Goal: Task Accomplishment & Management: Complete application form

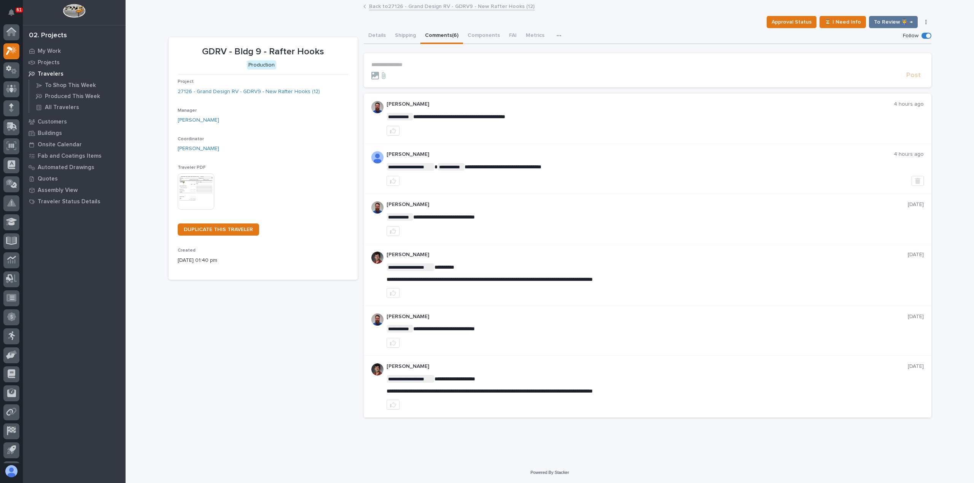
scroll to position [17, 0]
click at [45, 48] on p "My Work" at bounding box center [49, 51] width 23 height 7
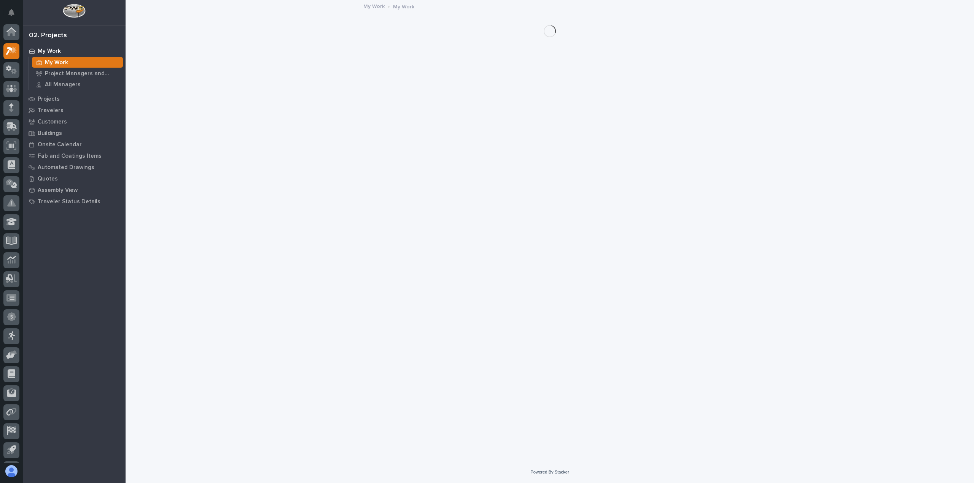
scroll to position [17, 0]
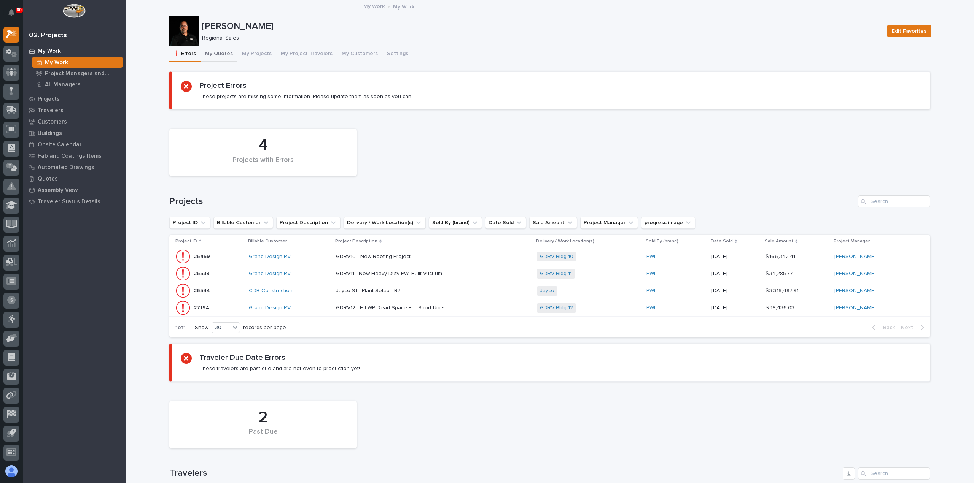
click at [219, 52] on button "My Quotes" at bounding box center [218, 54] width 37 height 16
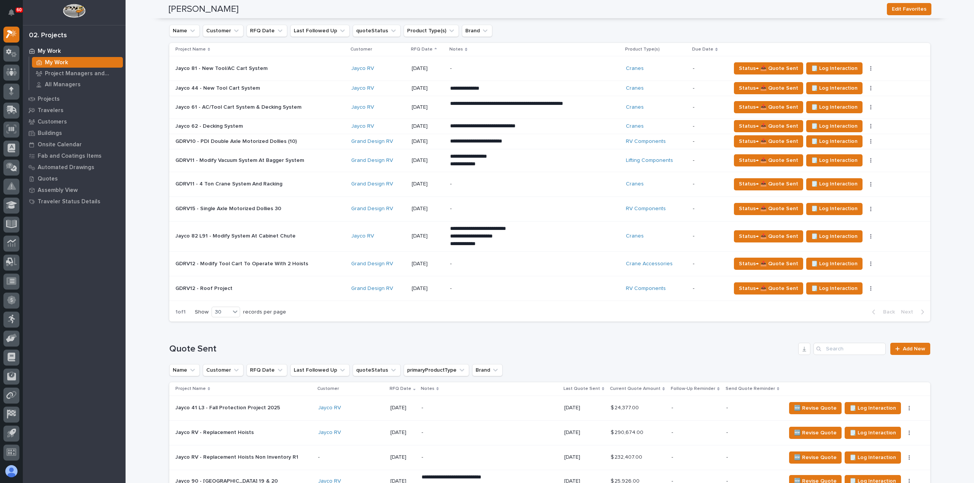
scroll to position [76, 0]
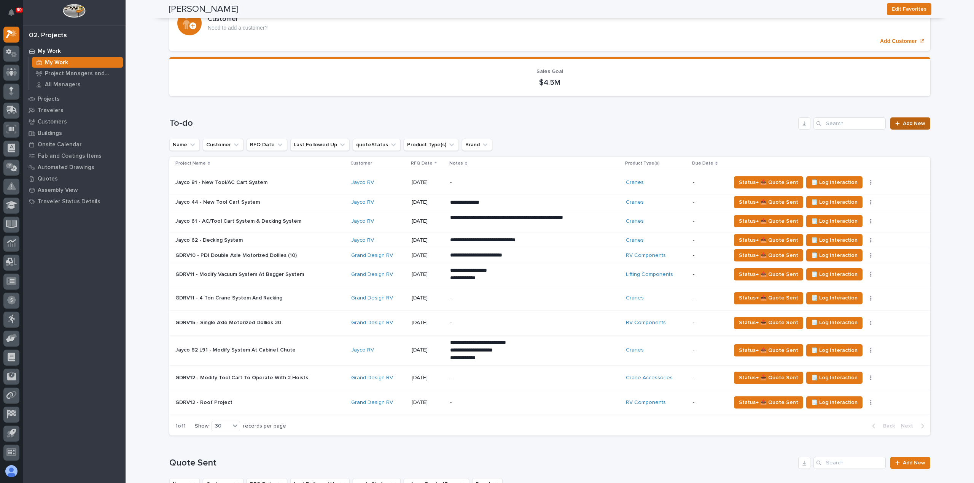
click at [910, 123] on span "Add New" at bounding box center [913, 123] width 22 height 5
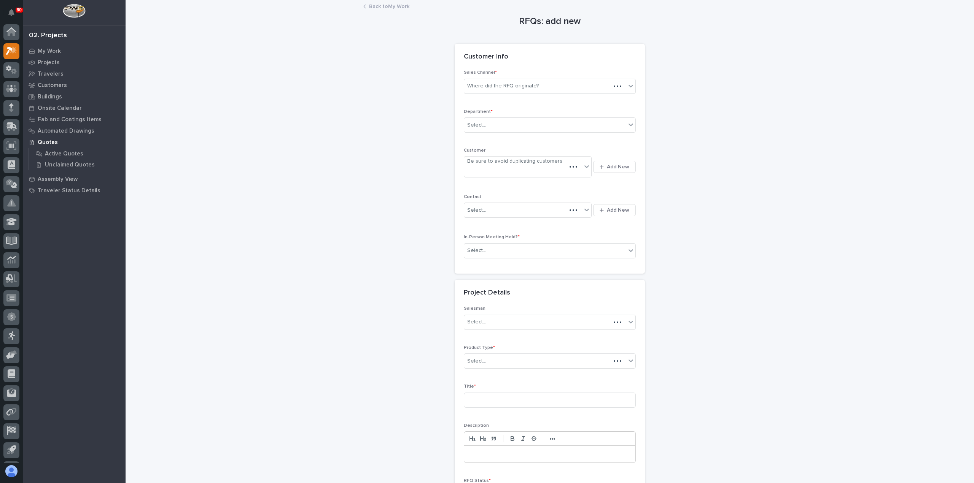
scroll to position [17, 0]
click at [551, 86] on div "Where did the RFQ originate?" at bounding box center [545, 86] width 162 height 13
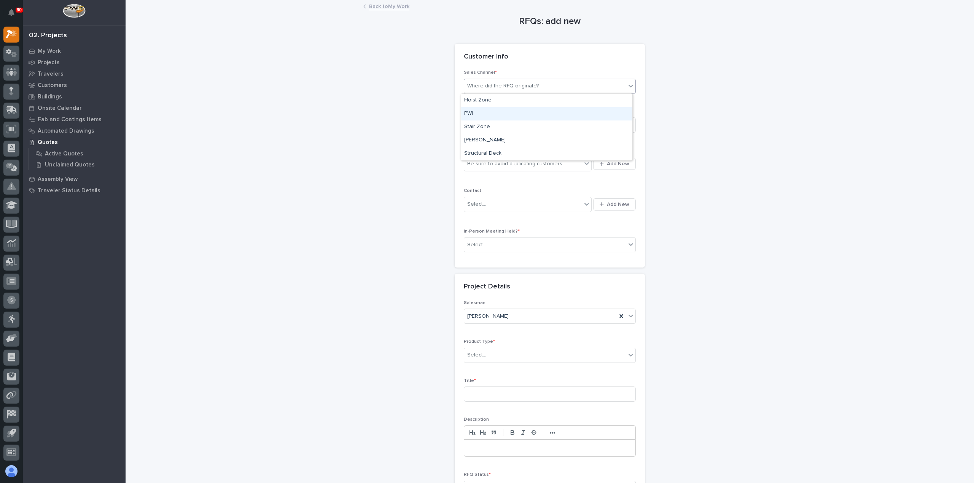
click at [513, 117] on div "PWI" at bounding box center [546, 113] width 171 height 13
click at [512, 124] on div "Select..." at bounding box center [545, 125] width 162 height 13
click at [508, 154] on div "Regional Sales" at bounding box center [546, 152] width 171 height 13
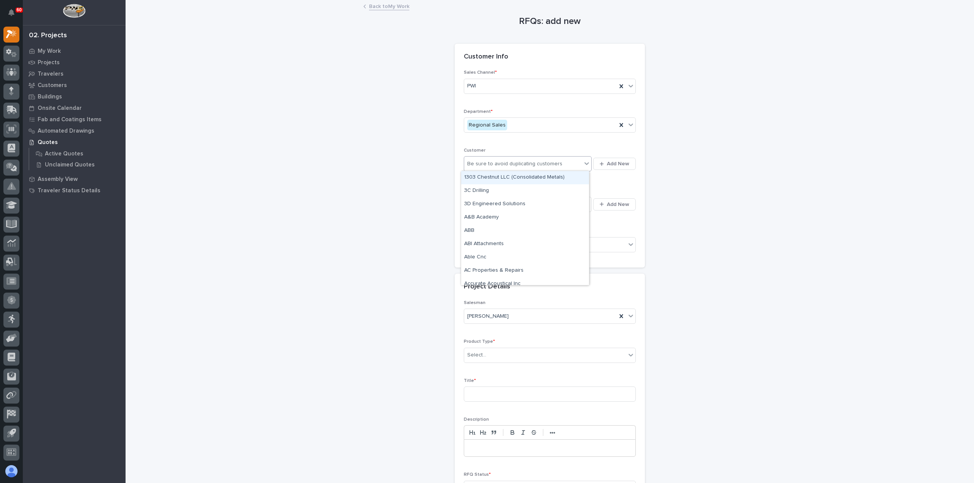
click at [511, 165] on div "Be sure to avoid duplicating customers" at bounding box center [514, 164] width 95 height 8
click at [510, 160] on div "Be sure to avoid duplicating customers" at bounding box center [514, 164] width 95 height 8
type input "**********"
click at [487, 176] on div "Grand Design RV" at bounding box center [525, 177] width 128 height 13
click at [491, 200] on div "Select..." at bounding box center [523, 204] width 118 height 13
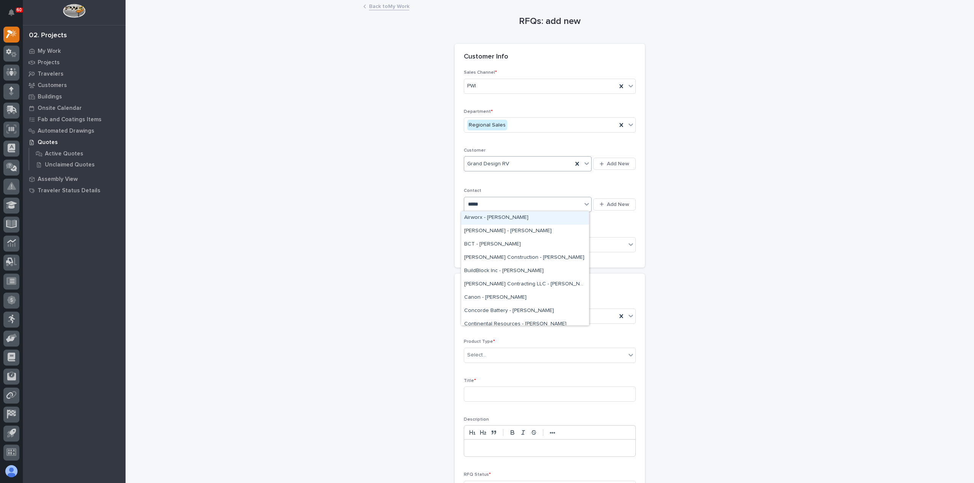
type input "******"
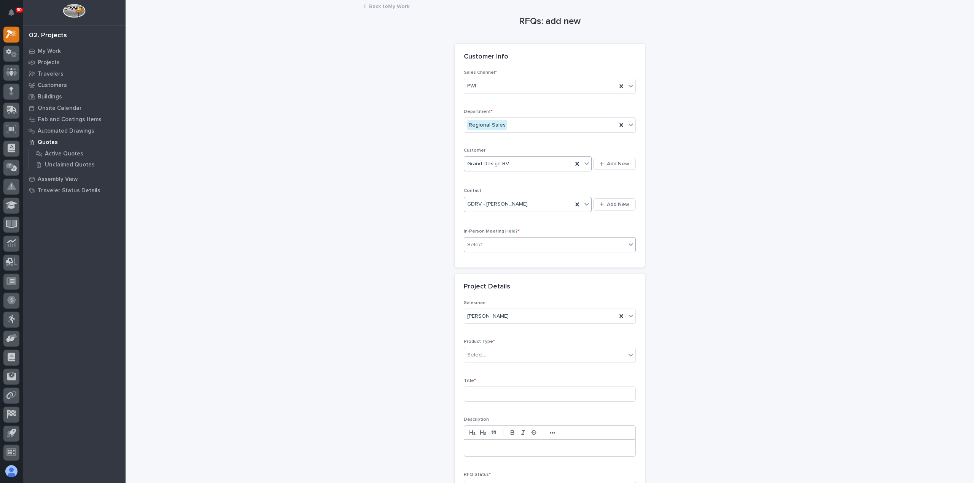
click at [517, 244] on div "Select..." at bounding box center [545, 245] width 162 height 13
click at [510, 258] on div "Yes" at bounding box center [546, 257] width 171 height 13
click at [499, 356] on div "Select..." at bounding box center [545, 355] width 162 height 13
click at [499, 427] on div "Lifting Components" at bounding box center [546, 428] width 171 height 13
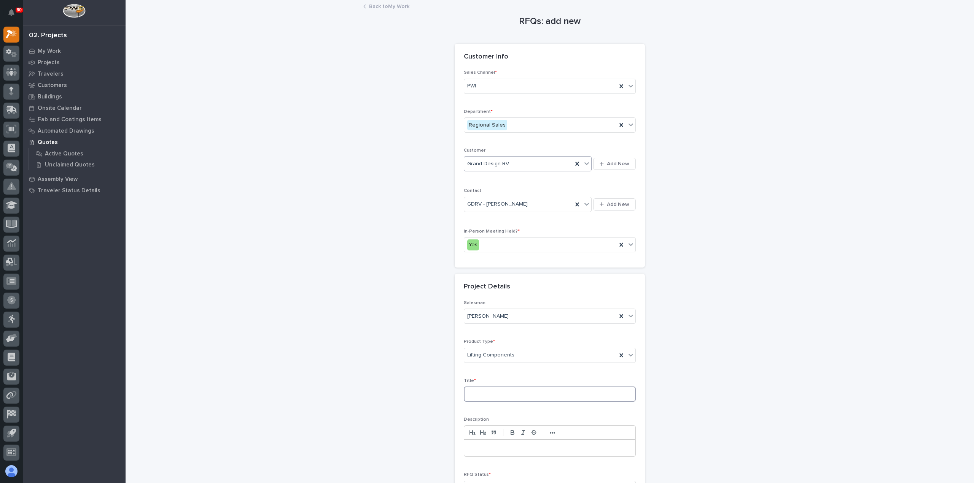
click at [495, 390] on input at bounding box center [550, 394] width 172 height 15
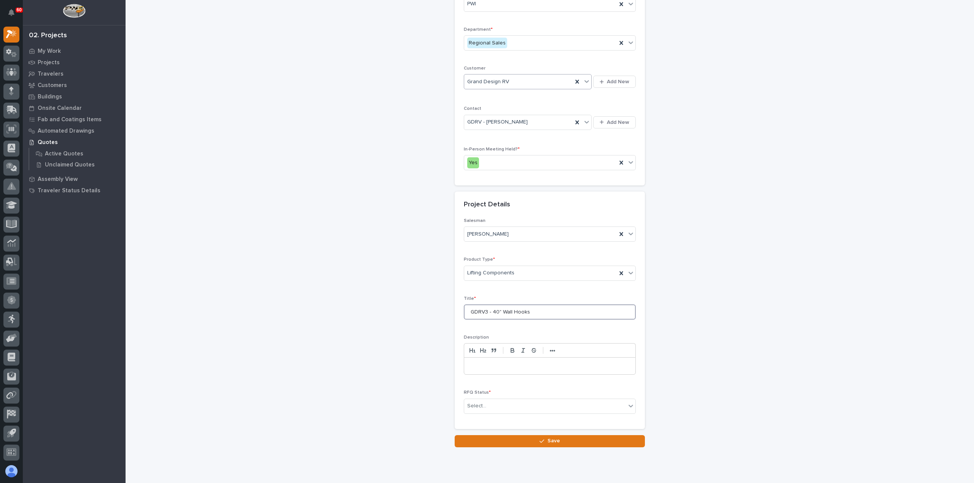
scroll to position [103, 0]
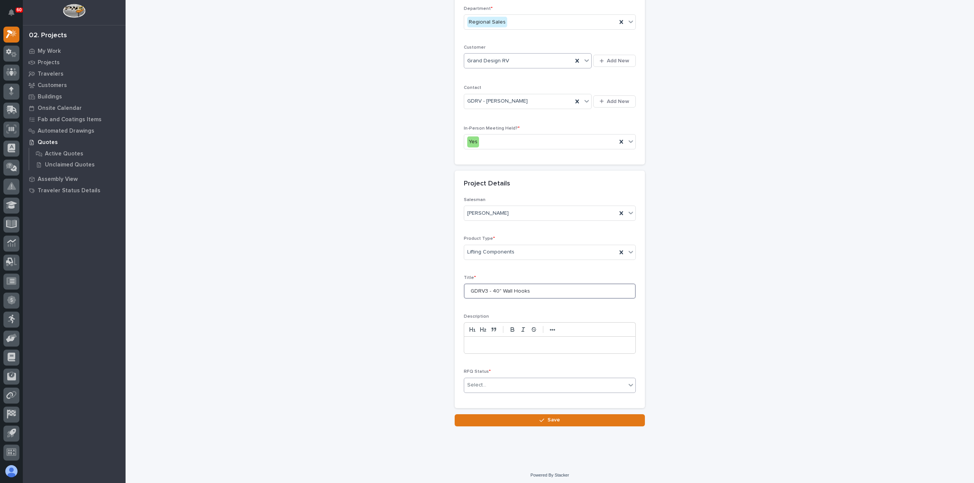
type input "GDRV3 - 40" Wall Hooks"
click at [492, 381] on div "Select..." at bounding box center [545, 385] width 162 height 13
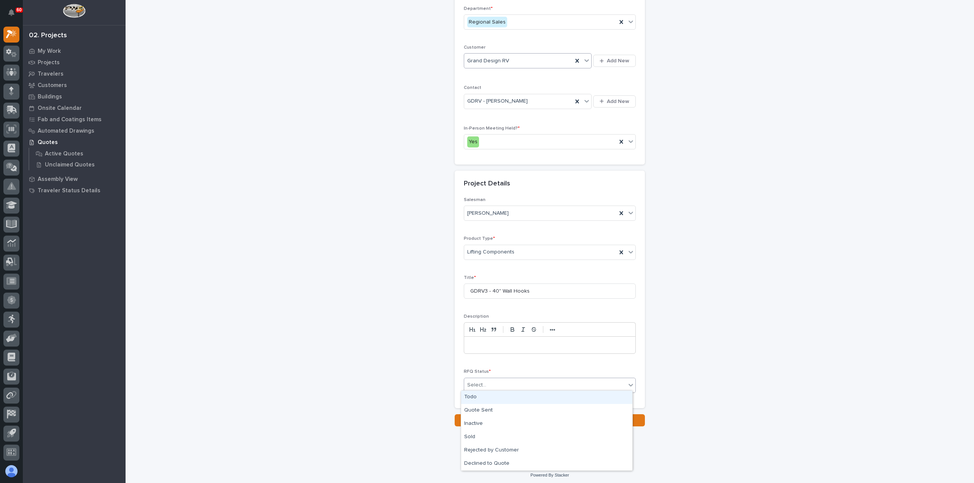
click at [490, 398] on div "Todo" at bounding box center [546, 397] width 171 height 13
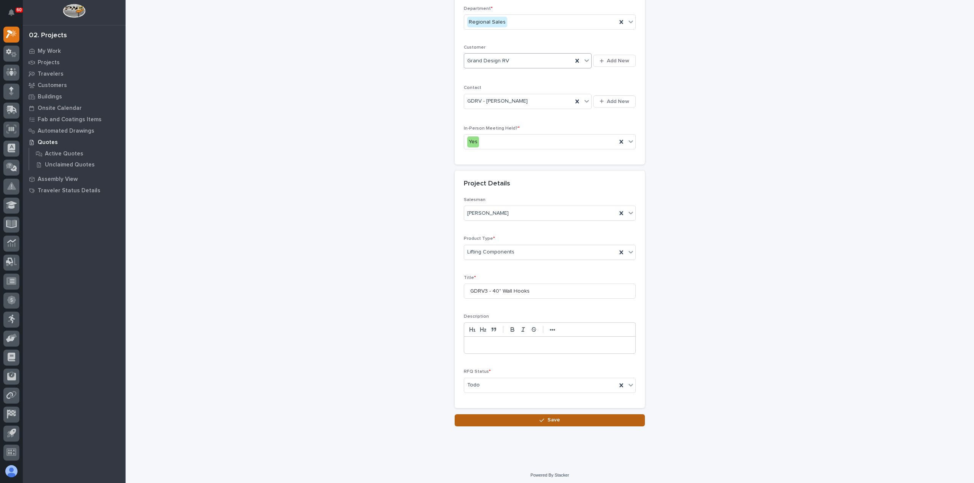
click at [512, 420] on button "Save" at bounding box center [549, 421] width 190 height 12
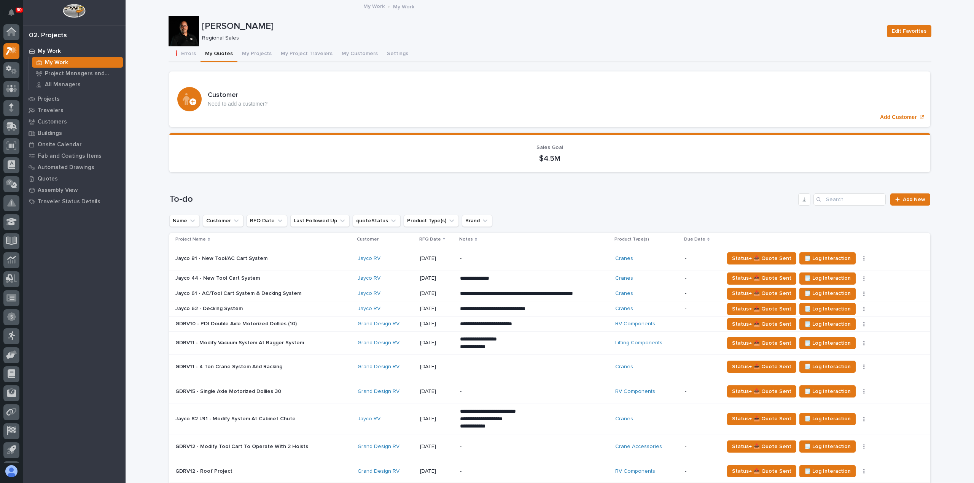
scroll to position [152, 0]
